Goal: Find specific page/section

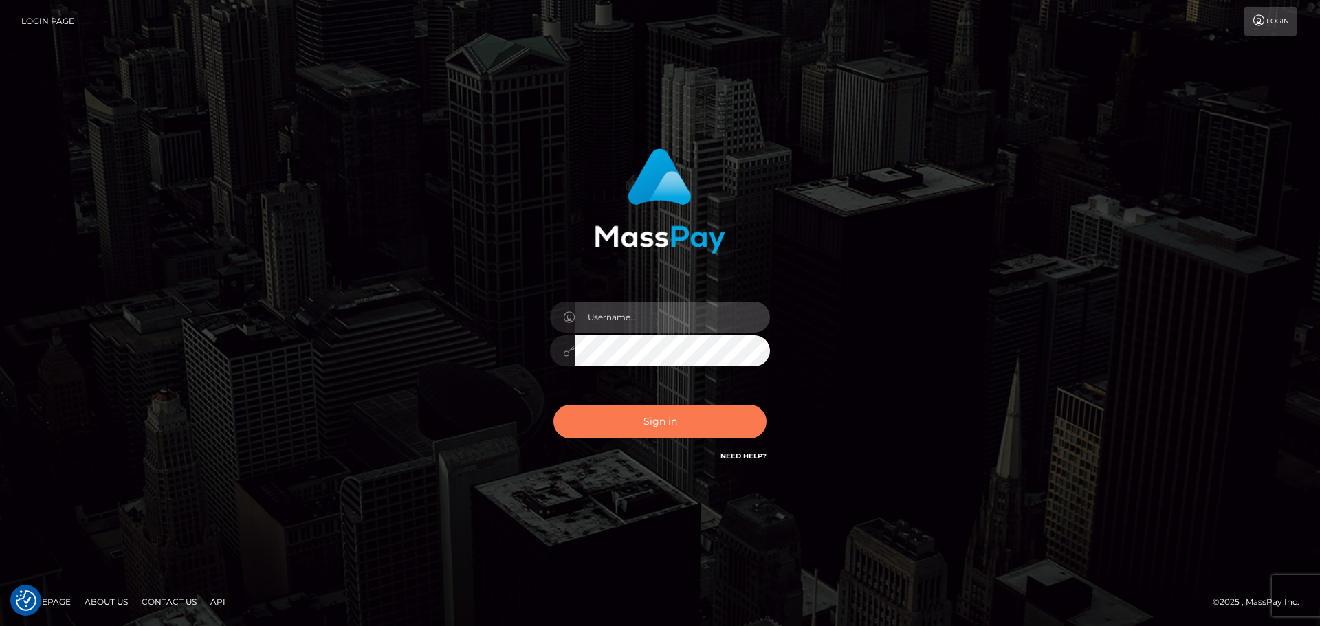
type input "hello.feetfinder"
click at [651, 422] on button "Sign in" at bounding box center [659, 422] width 213 height 34
type input "hello.feetfinder"
click at [700, 425] on button "Sign in" at bounding box center [659, 422] width 213 height 34
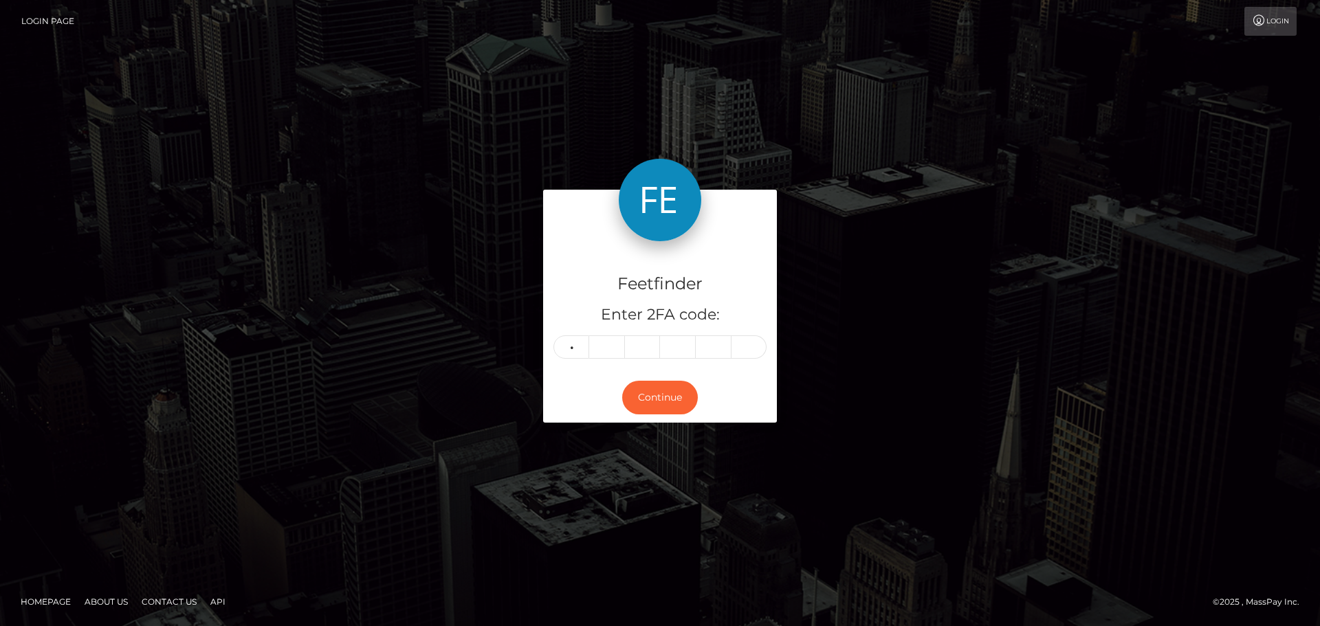
type input "5"
type input "8"
type input "1"
type input "5"
type input "4"
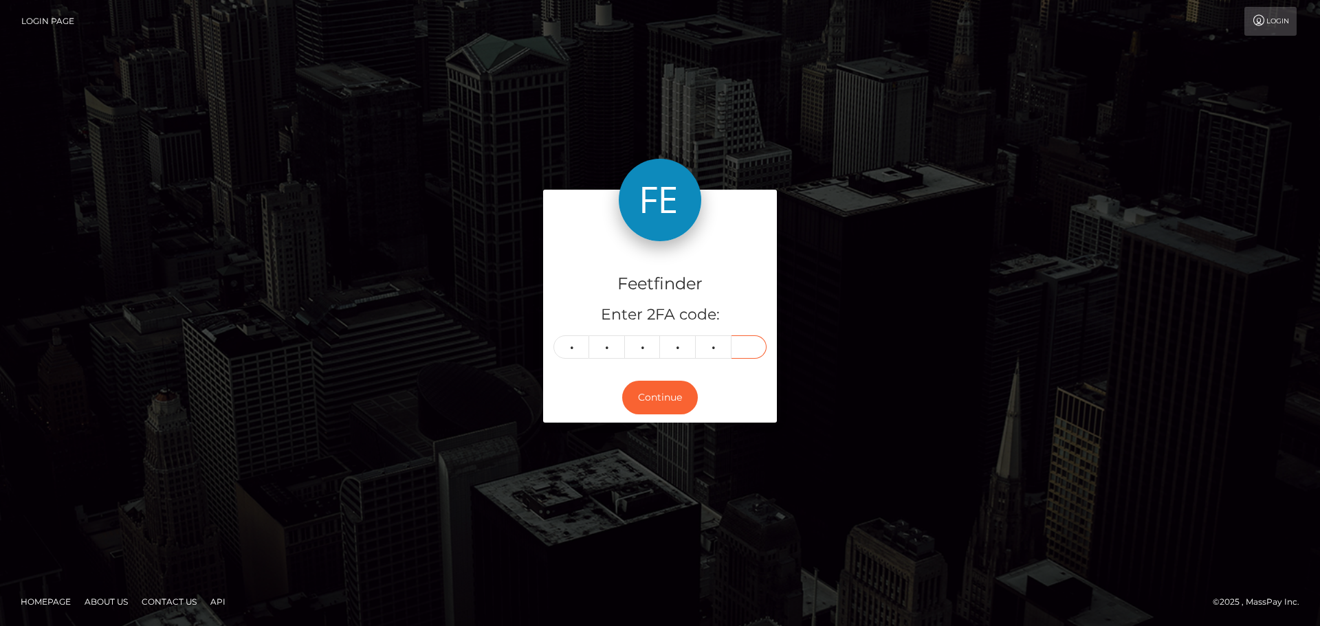
type input "4"
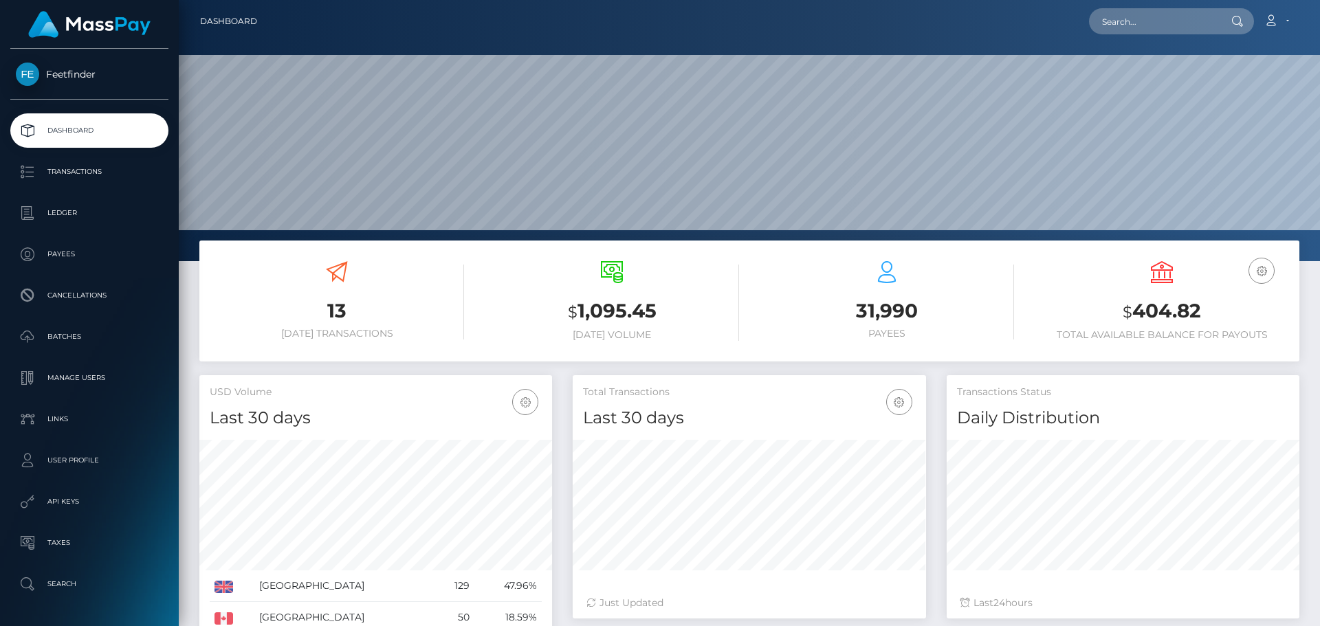
scroll to position [244, 353]
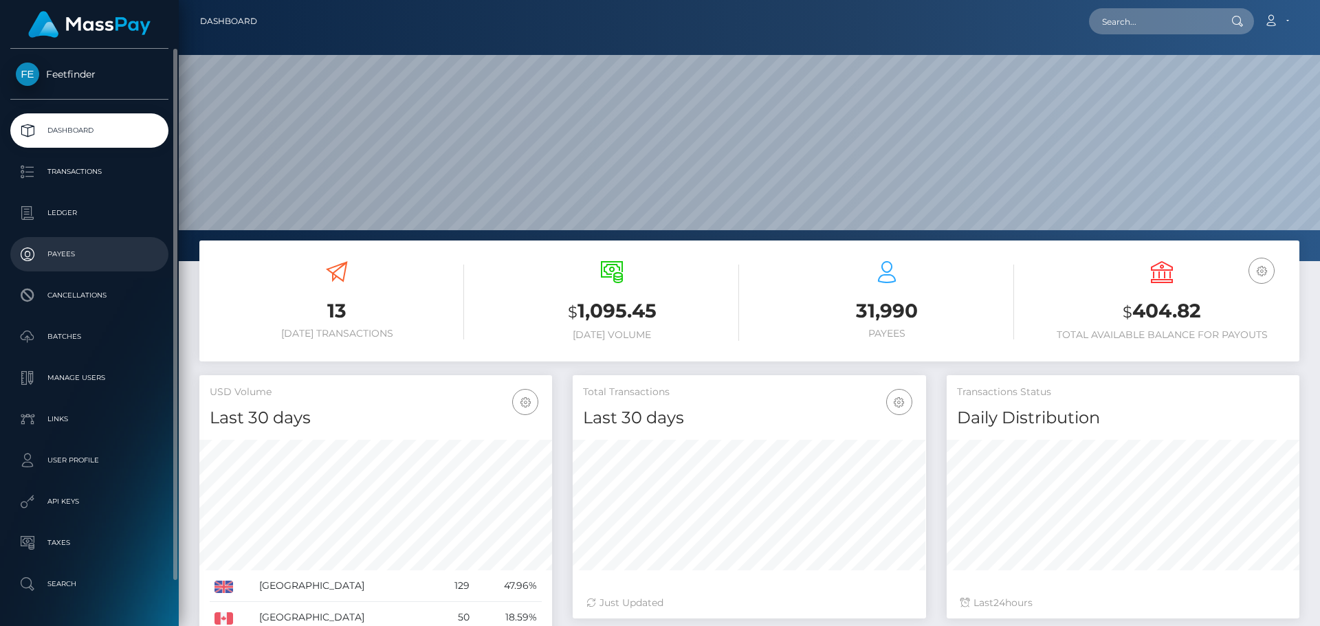
click at [63, 252] on p "Payees" at bounding box center [89, 254] width 147 height 21
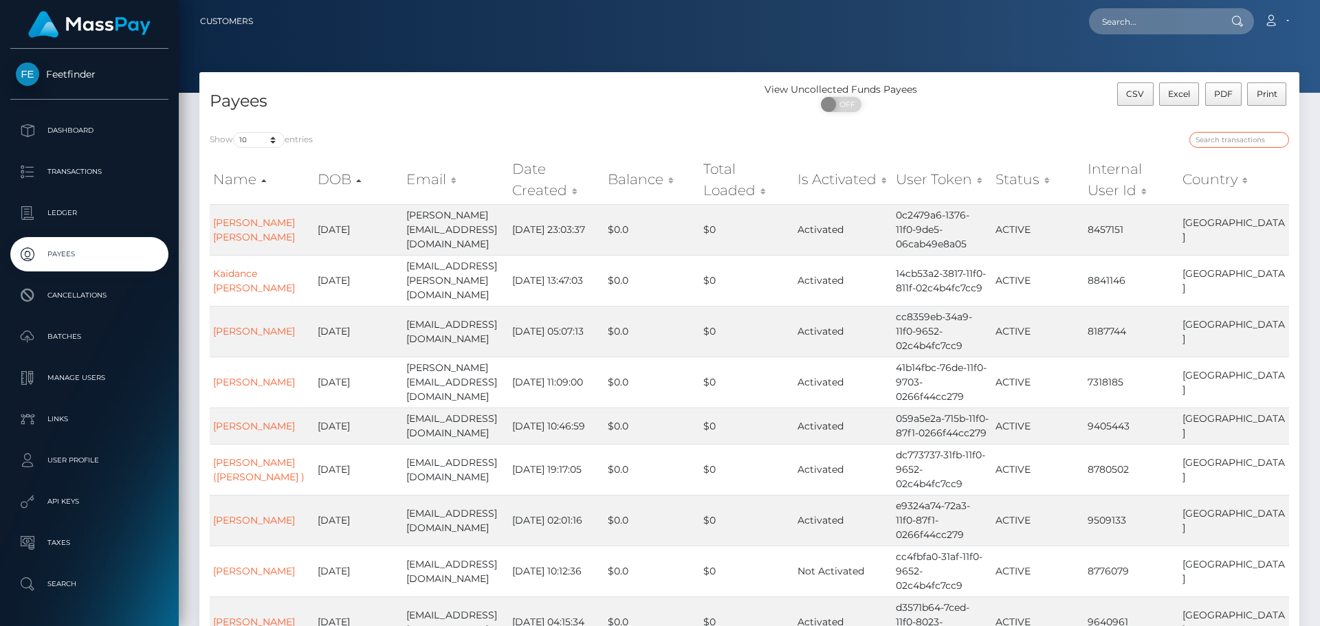
click at [1220, 142] on input "search" at bounding box center [1239, 140] width 100 height 16
paste input "b7e6cce2-8387-11f0-8023-0266f44cc279"
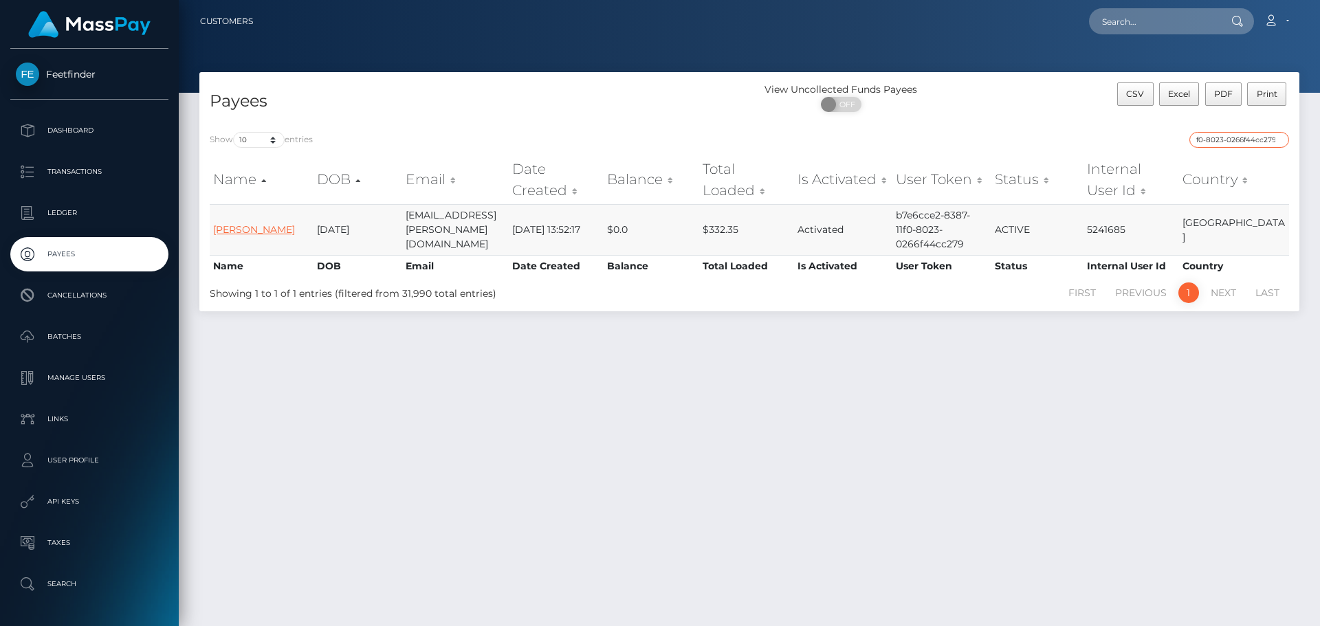
type input "b7e6cce2-8387-11f0-8023-0266f44cc279"
click at [241, 226] on link "Alejandra Sanchez" at bounding box center [254, 229] width 82 height 12
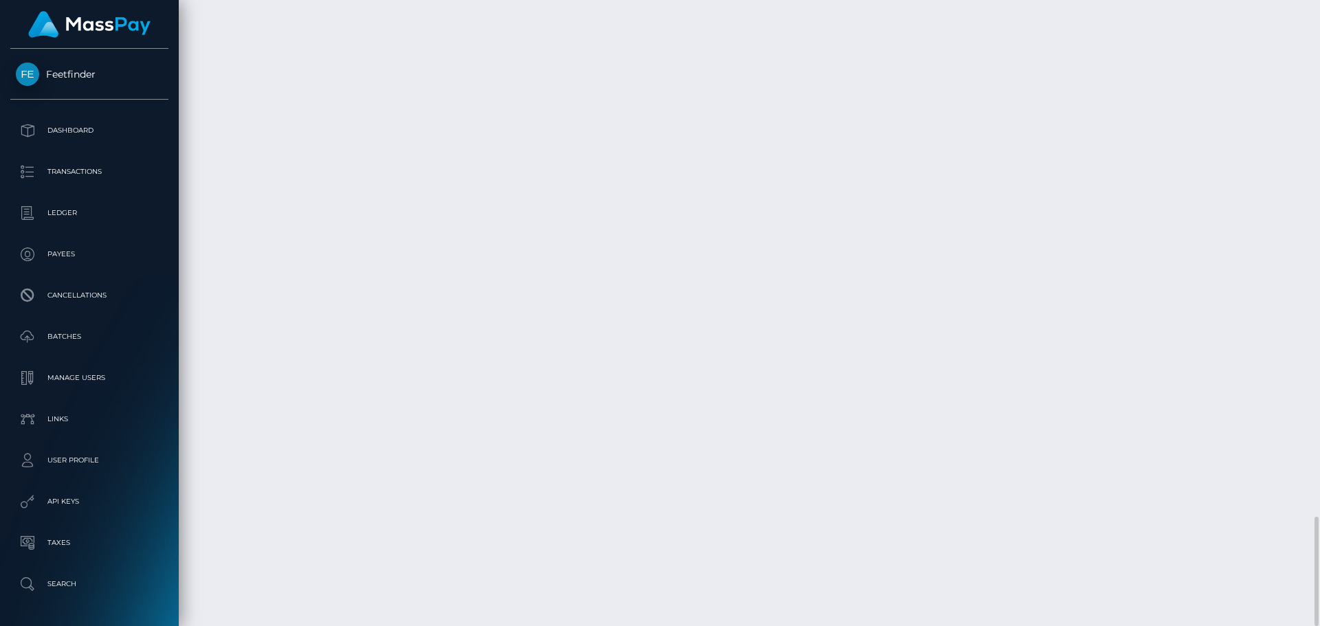
scroll to position [165, 353]
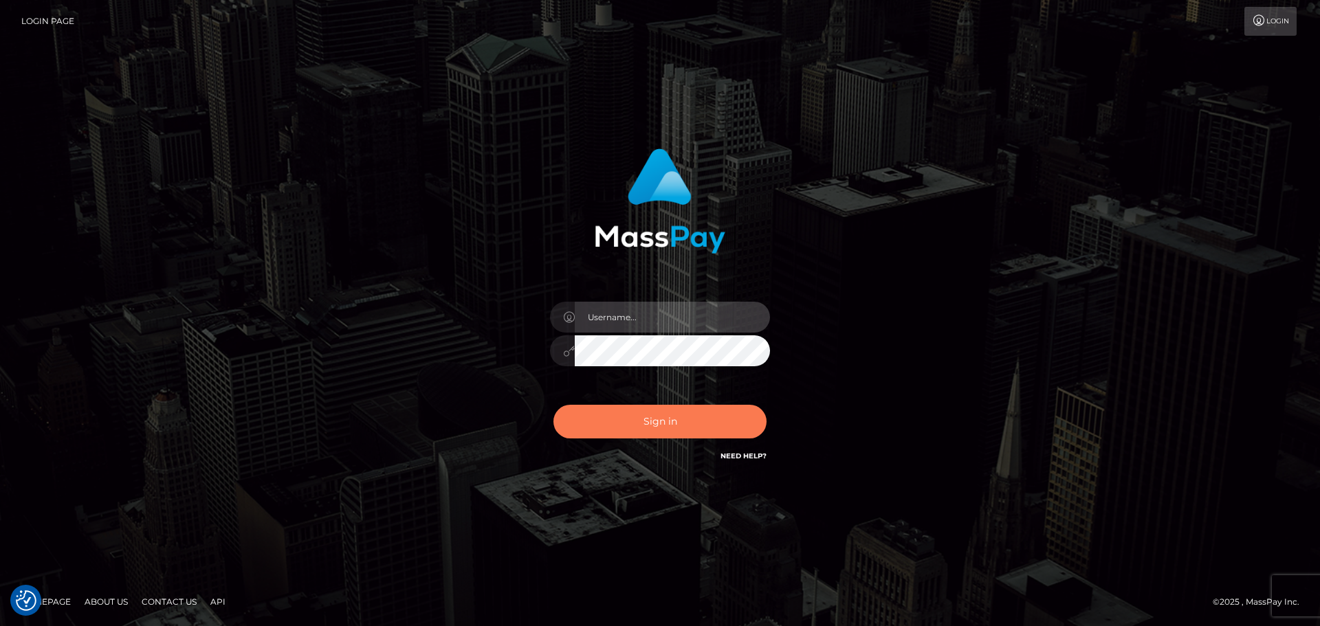
type input "hello.feetfinder"
click at [711, 425] on button "Sign in" at bounding box center [659, 422] width 213 height 34
type input "hello.feetfinder"
click at [661, 420] on button "Sign in" at bounding box center [659, 422] width 213 height 34
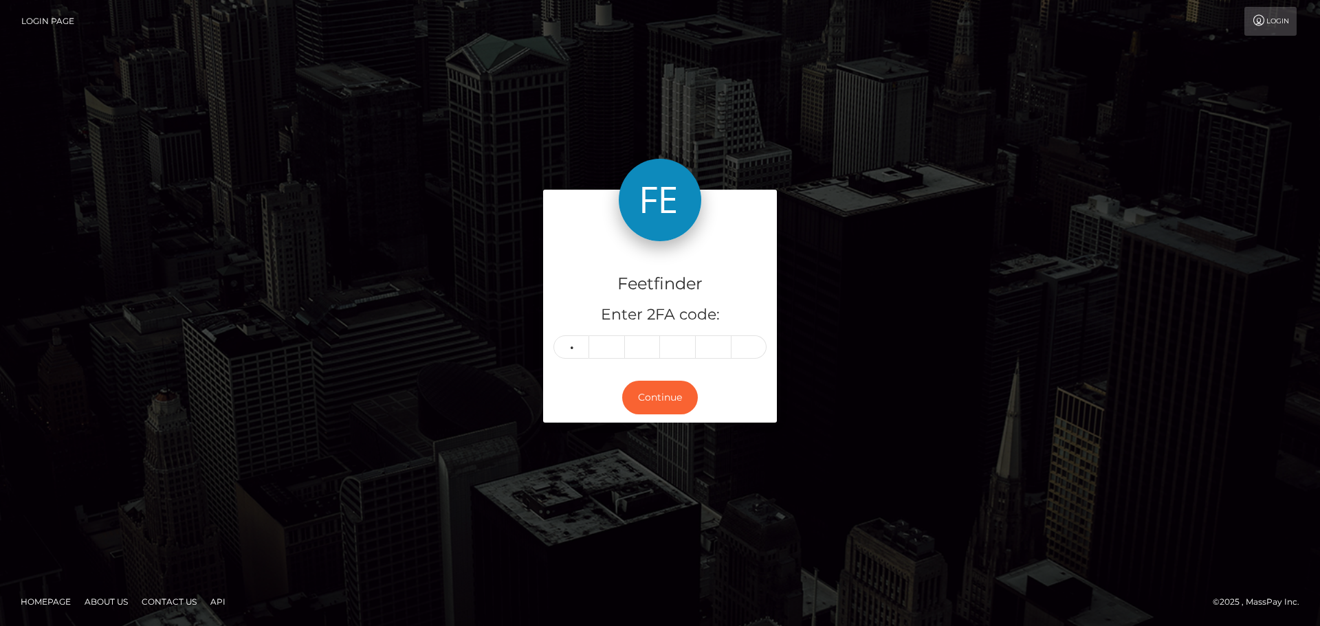
type input "0"
type input "5"
type input "9"
type input "5"
type input "7"
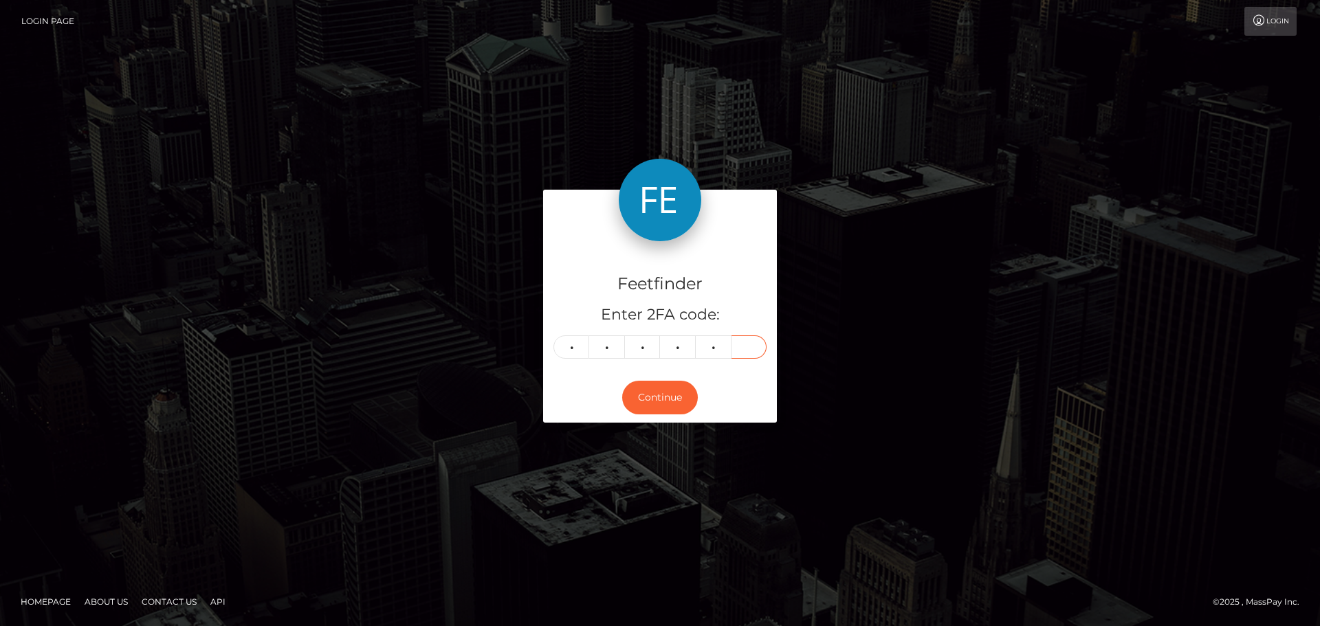
type input "3"
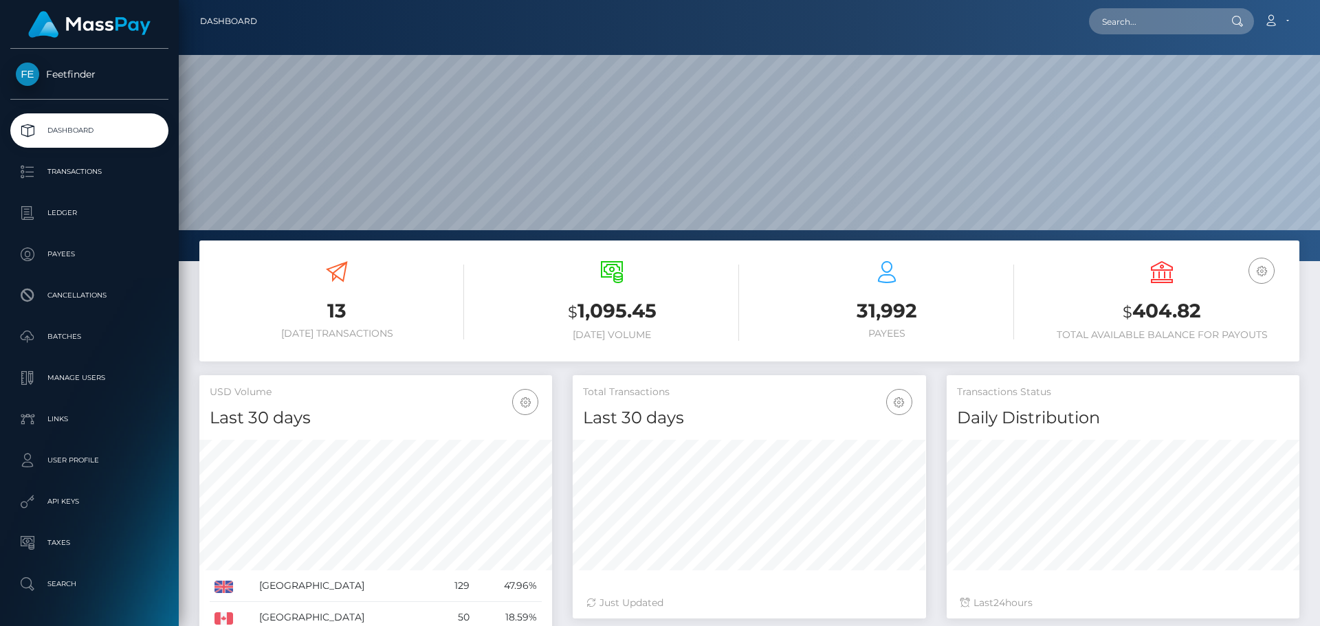
scroll to position [244, 353]
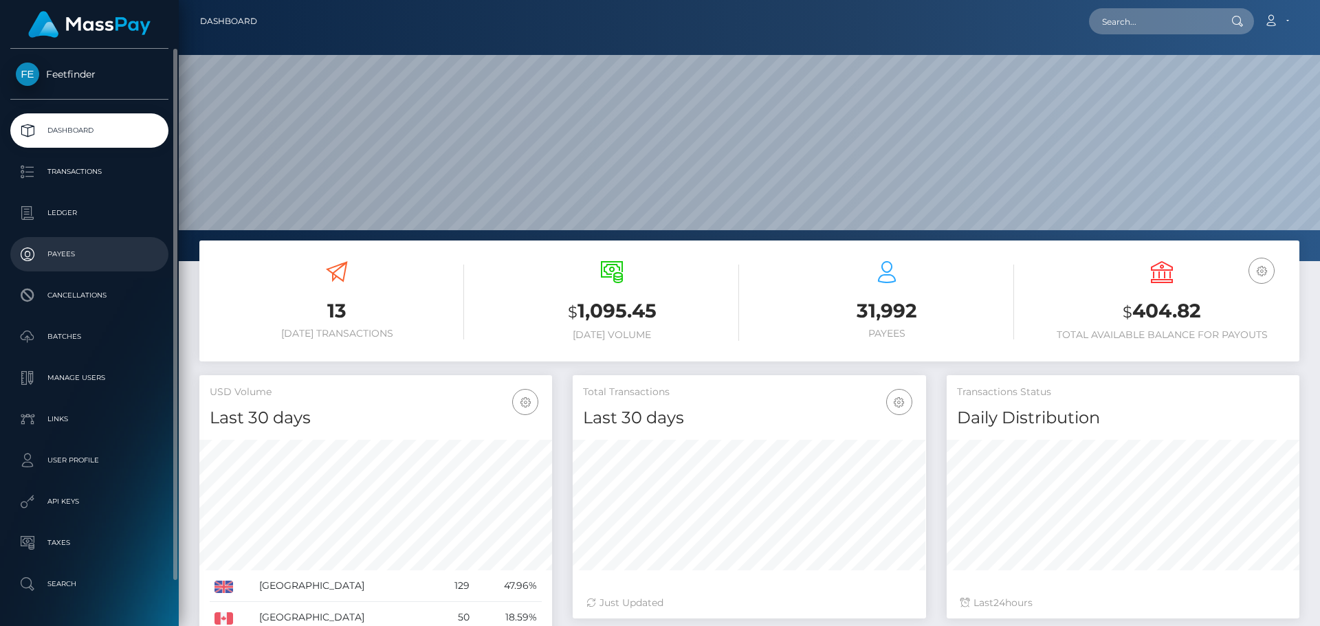
click at [68, 250] on p "Payees" at bounding box center [89, 254] width 147 height 21
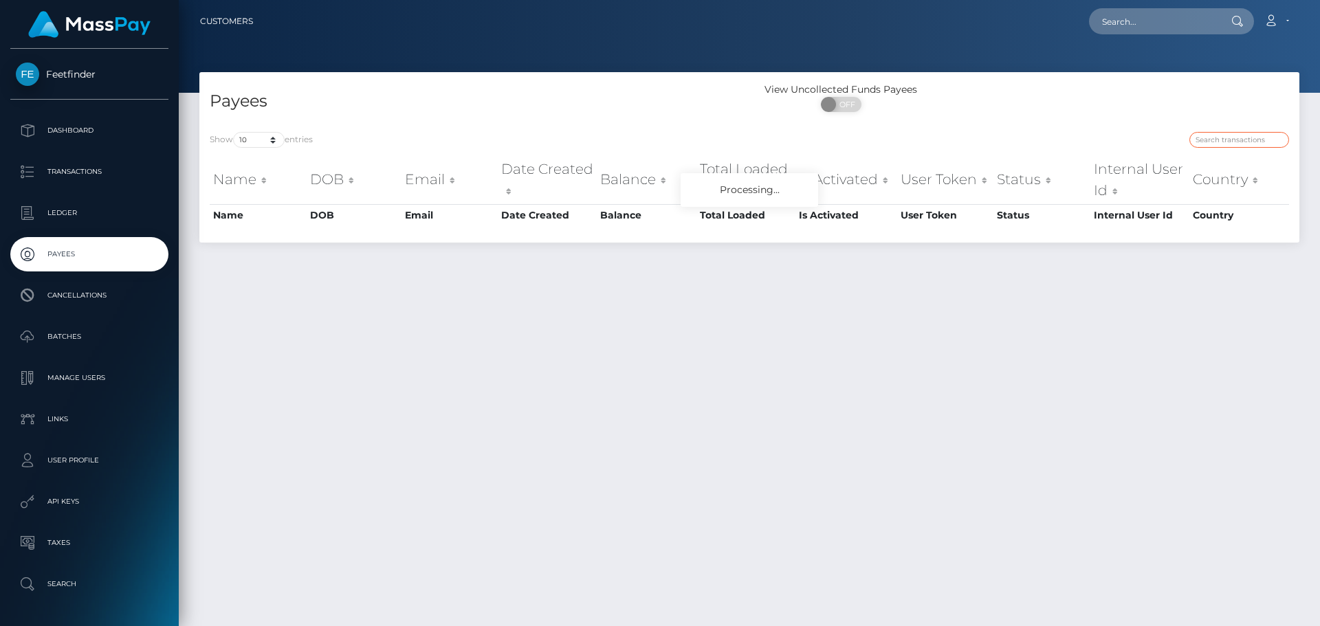
click at [1226, 139] on input "search" at bounding box center [1239, 140] width 100 height 16
paste input "5395a20d-73d4-11f0-87f1-0266f44cc279 status: ACTIVE"
type input "5395a20d-73d4-11f0-87f1-0266f44cc279"
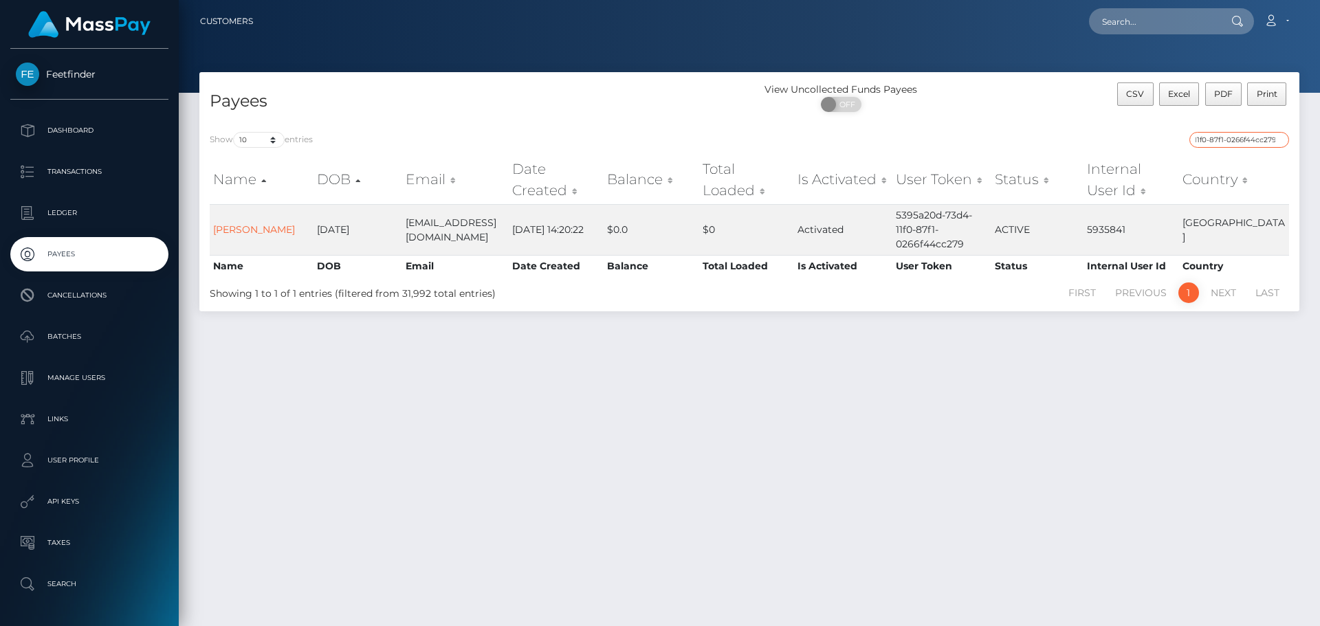
scroll to position [0, 0]
